Goal: Transaction & Acquisition: Purchase product/service

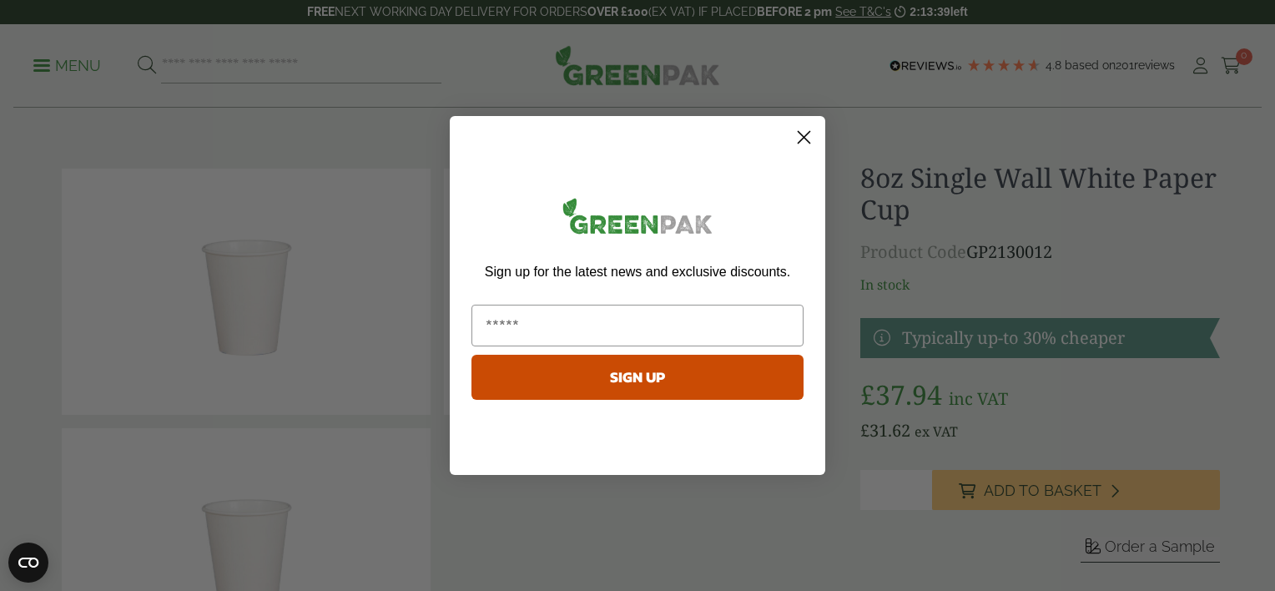
click at [808, 144] on circle "Close dialog" at bounding box center [804, 138] width 28 height 28
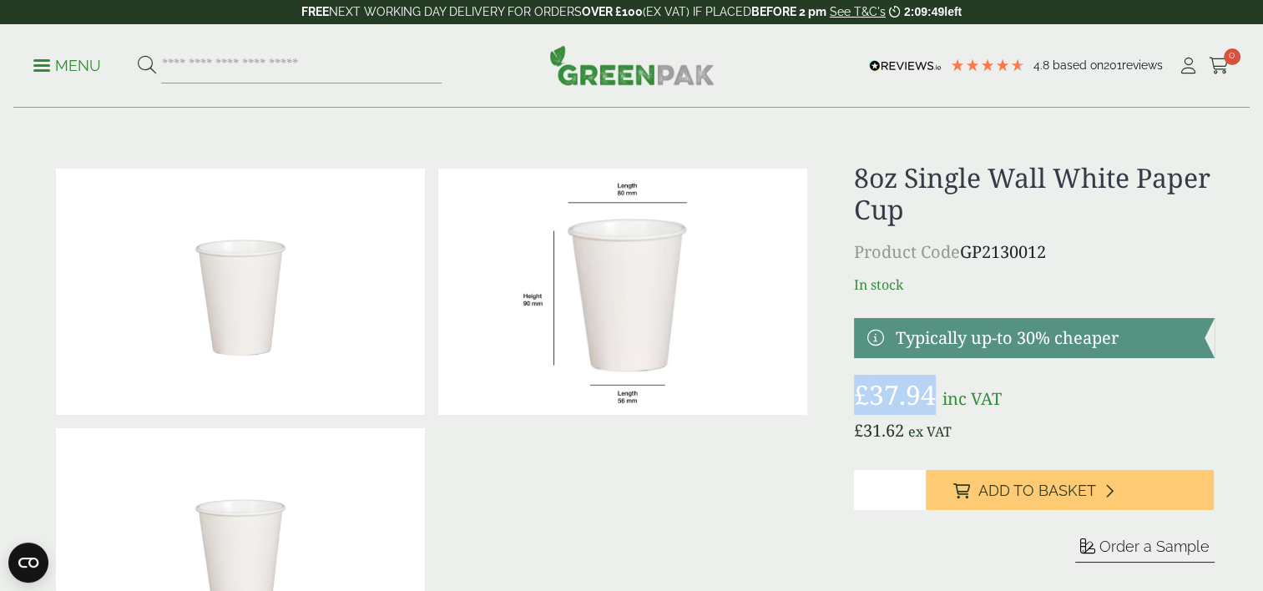
drag, startPoint x: 936, startPoint y: 396, endPoint x: 858, endPoint y: 394, distance: 77.6
click at [858, 394] on span "£ 37.94" at bounding box center [898, 394] width 88 height 36
copy bdi "£ 37.94"
